Goal: Transaction & Acquisition: Purchase product/service

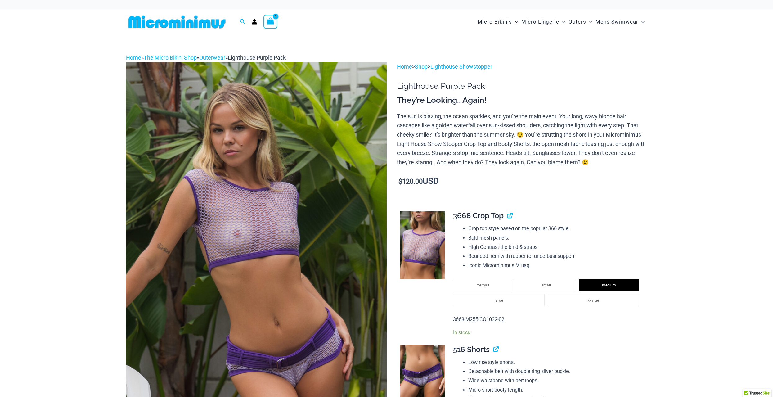
select select "*****"
click at [452, 67] on link "Lighthouse Showstopper" at bounding box center [462, 66] width 62 height 7
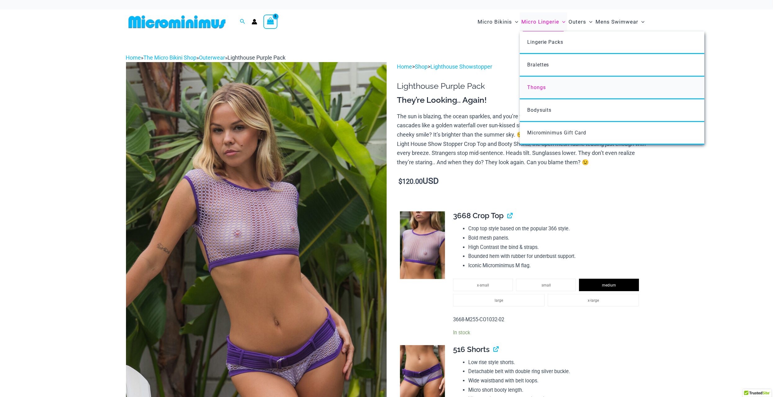
click at [537, 86] on span "Thongs" at bounding box center [536, 87] width 19 height 6
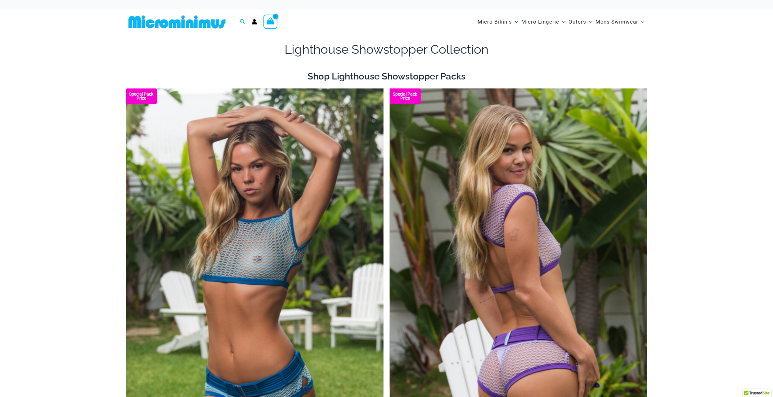
click at [400, 96] on b "Special Pack Price" at bounding box center [405, 96] width 31 height 8
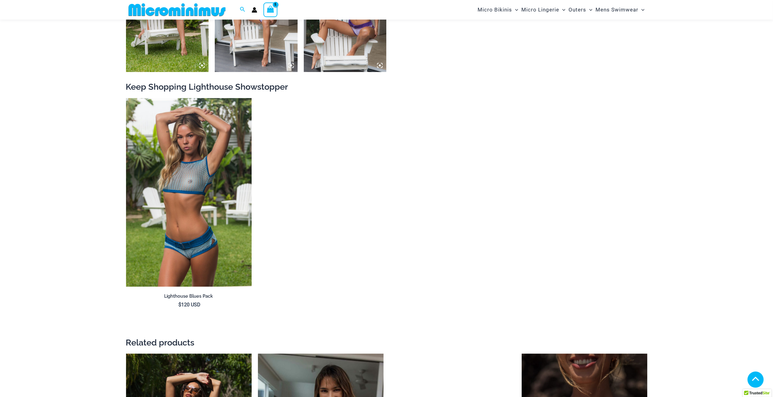
scroll to position [739, 0]
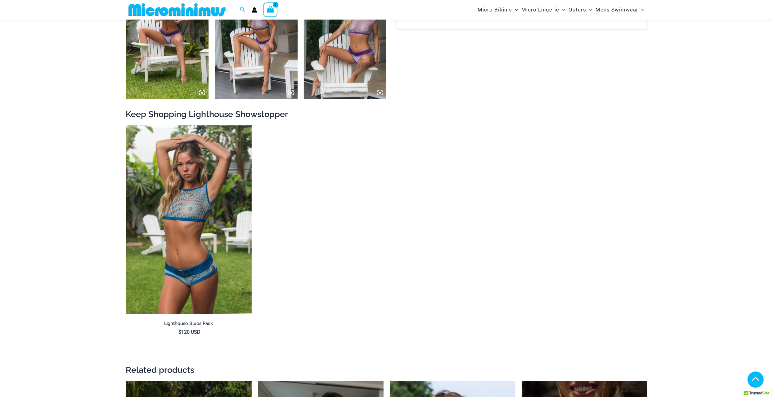
click at [274, 9] on icon "View Shopping Cart, 5 items" at bounding box center [270, 9] width 7 height 7
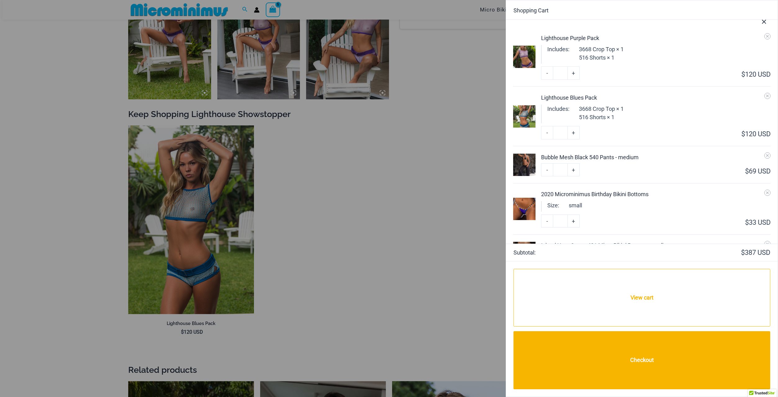
click at [465, 136] on div at bounding box center [389, 198] width 778 height 397
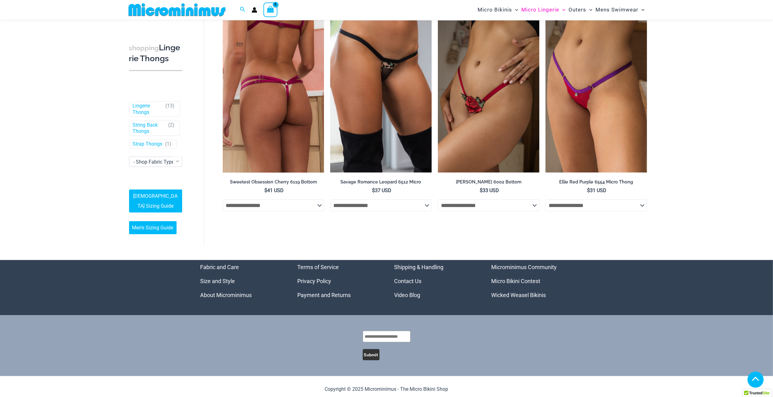
scroll to position [692, 0]
